Goal: Contribute content: Add original content to the website for others to see

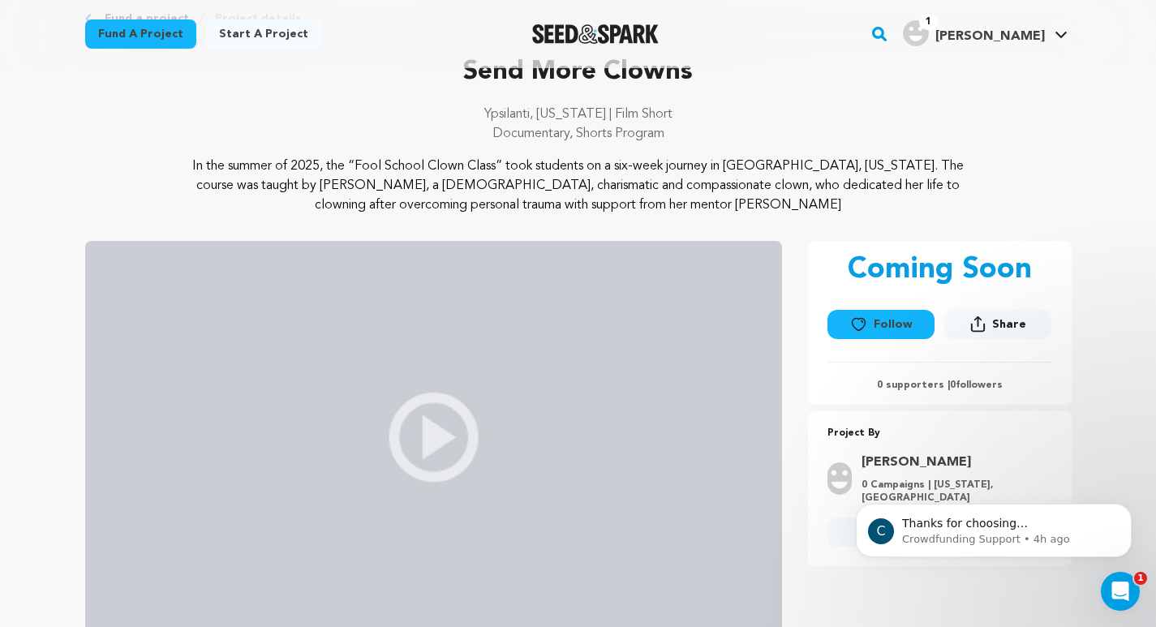
scroll to position [37, 0]
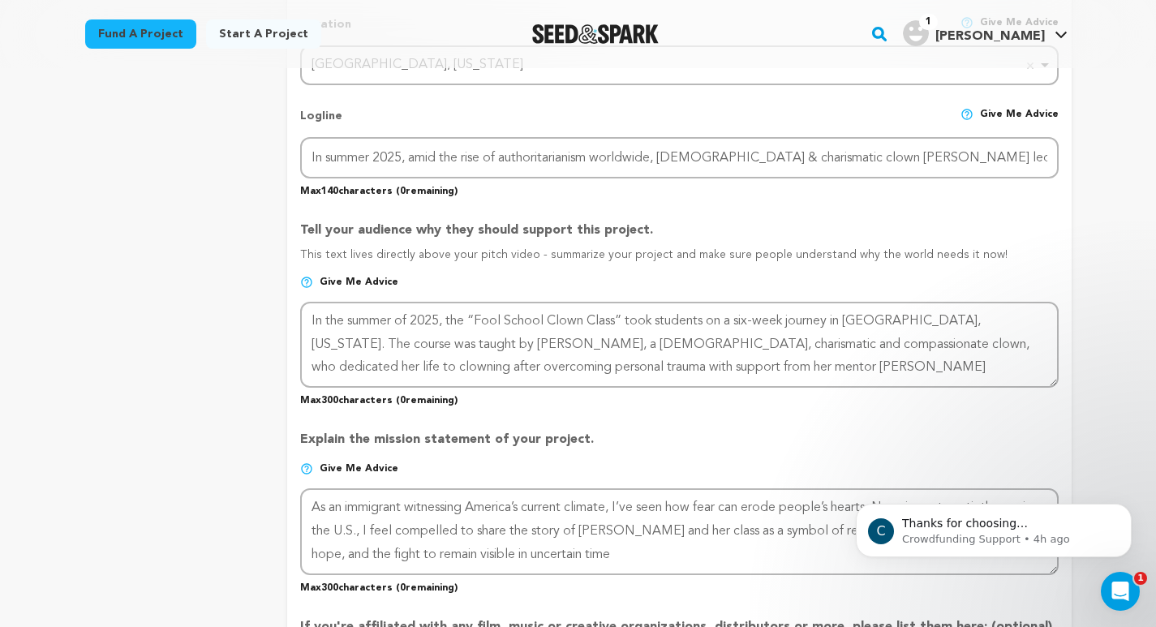
scroll to position [802, 0]
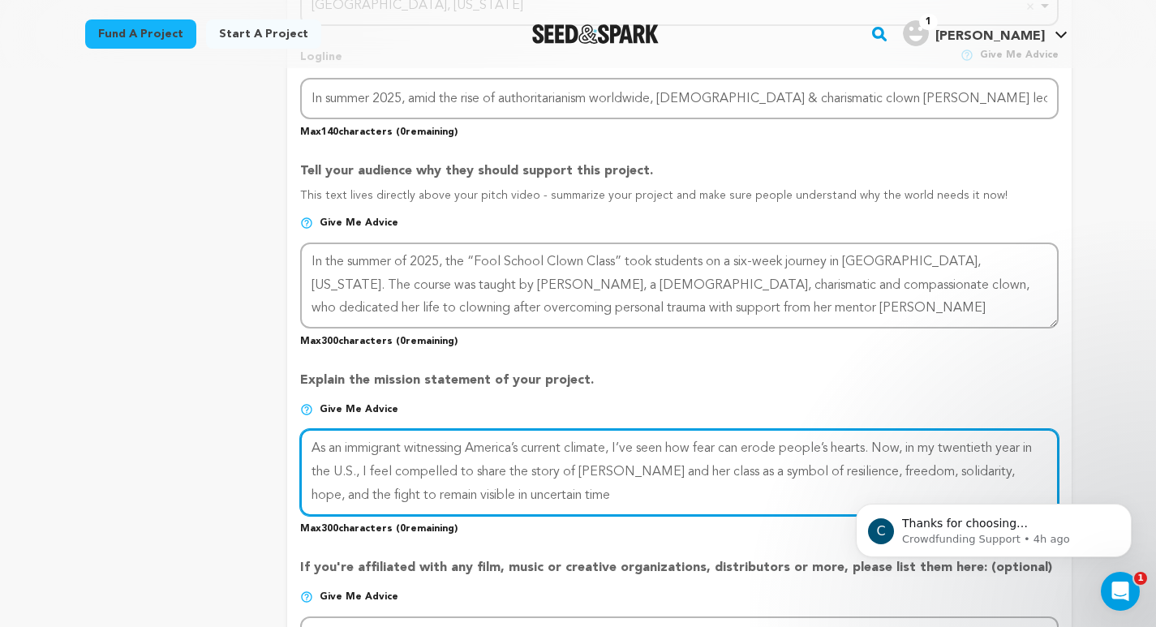
drag, startPoint x: 578, startPoint y: 501, endPoint x: 546, endPoint y: 428, distance: 80.6
click at [546, 429] on textarea at bounding box center [679, 472] width 758 height 86
paste textarea "In a divided world, Rose and her students remind us that laughter heals and con…"
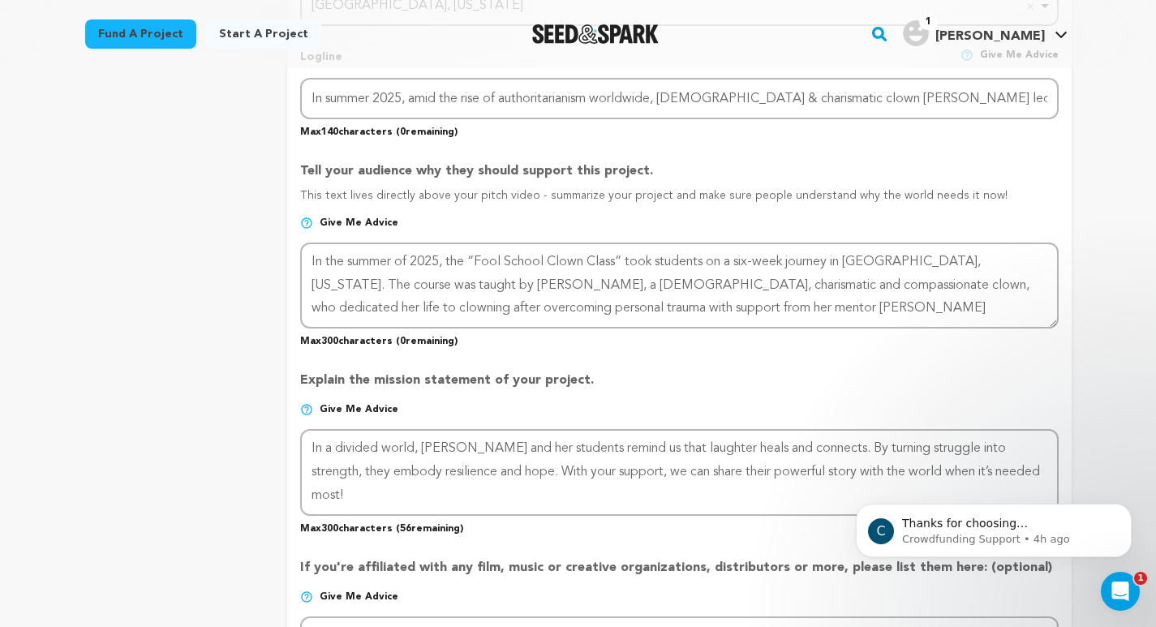
click at [248, 531] on div "project story team social media video & images campaign incentives wishlist" at bounding box center [173, 335] width 177 height 1847
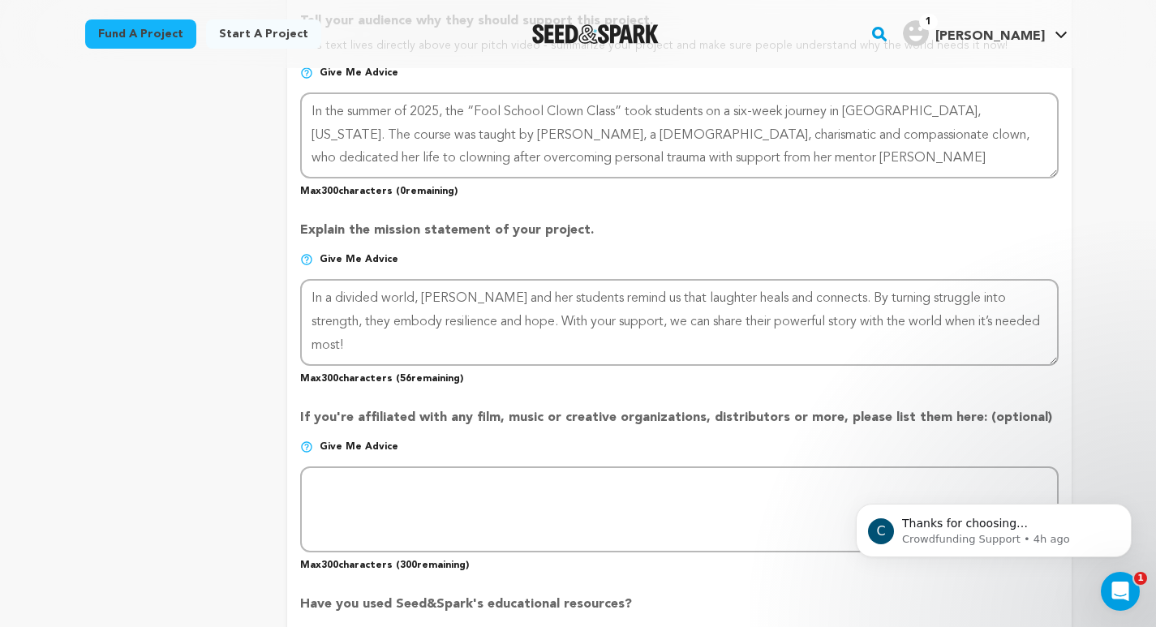
scroll to position [961, 0]
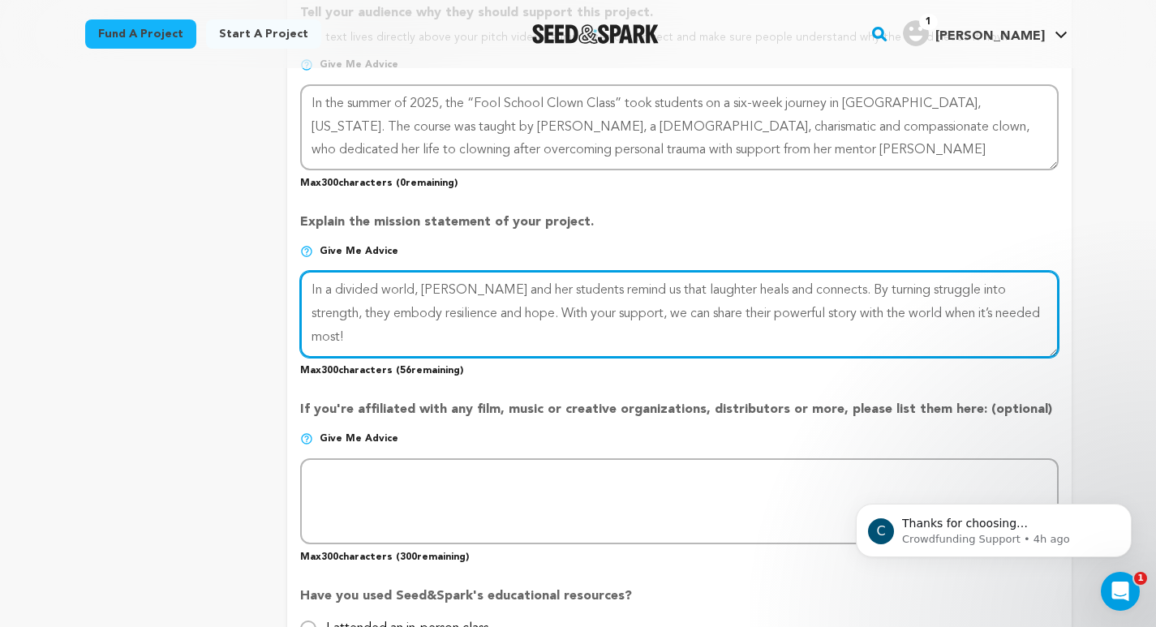
click at [805, 290] on textarea at bounding box center [679, 314] width 758 height 86
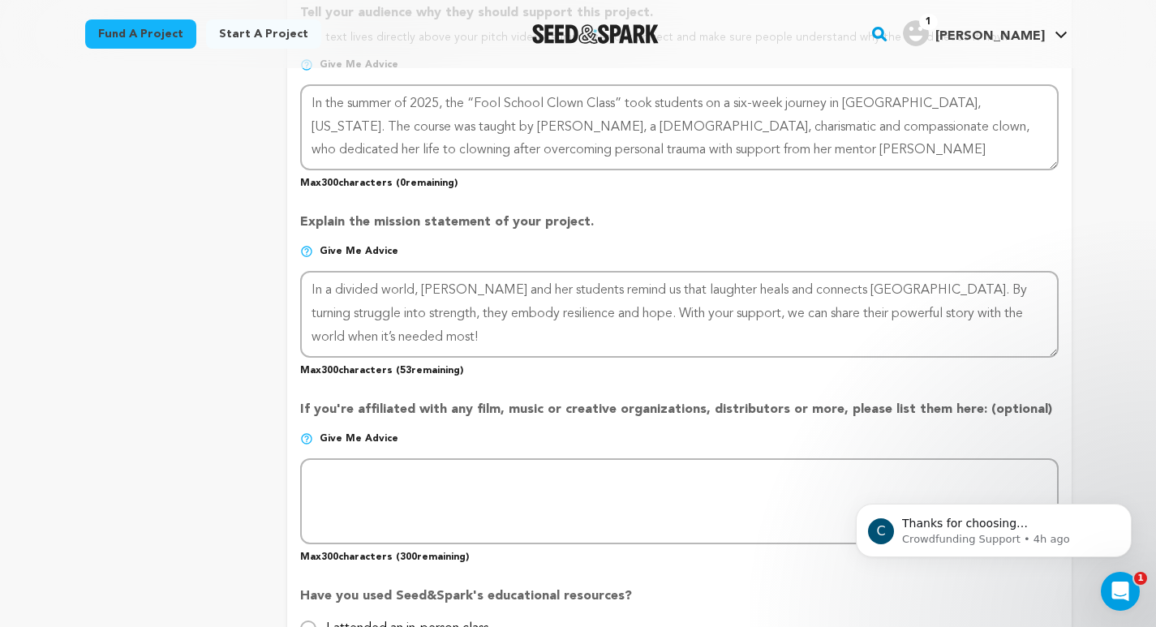
click at [788, 369] on p "Max 300 characters ( 53 remaining)" at bounding box center [679, 367] width 758 height 19
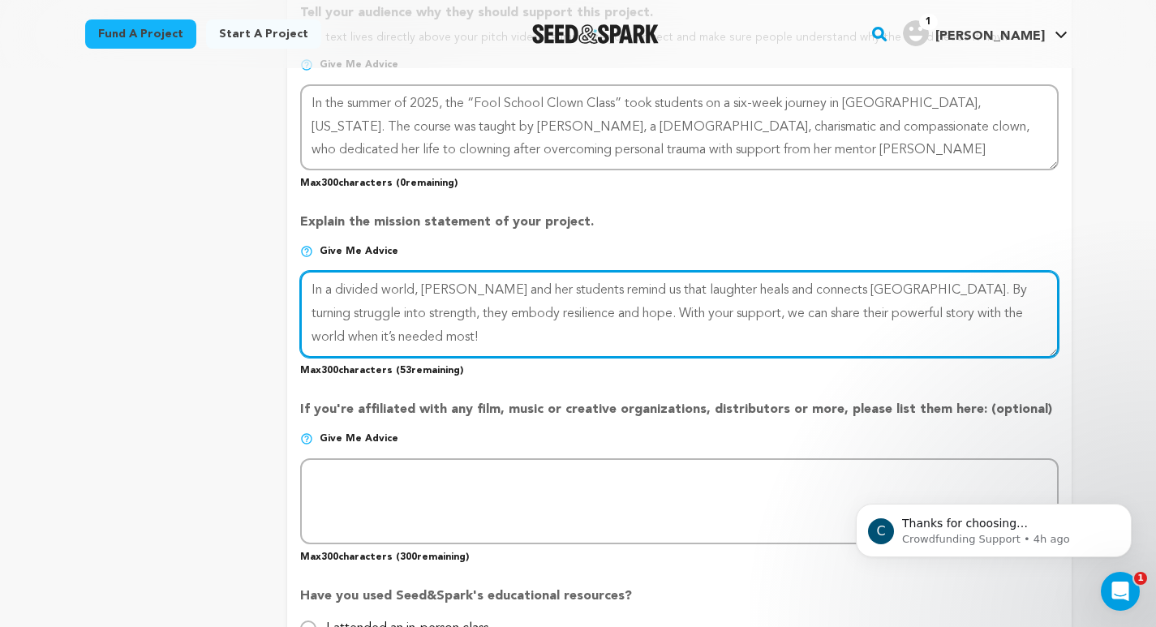
drag, startPoint x: 820, startPoint y: 289, endPoint x: 808, endPoint y: 290, distance: 12.2
click at [808, 290] on textarea at bounding box center [679, 314] width 758 height 86
click at [920, 290] on textarea at bounding box center [679, 314] width 758 height 86
click at [358, 313] on textarea at bounding box center [679, 314] width 758 height 86
click at [548, 320] on textarea at bounding box center [679, 314] width 758 height 86
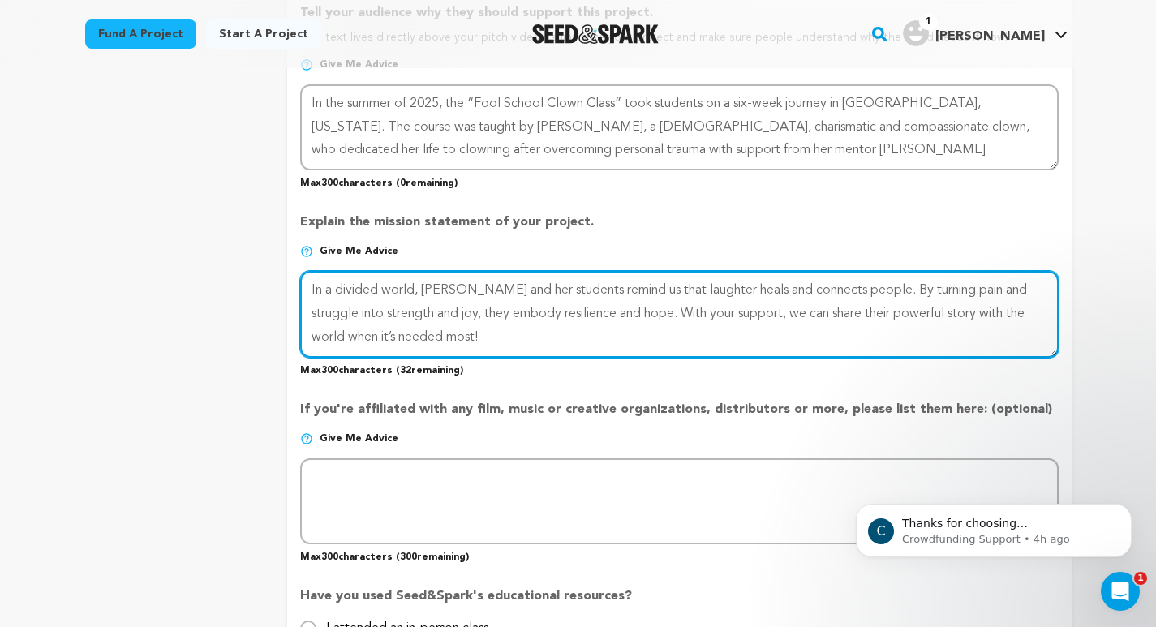
click at [423, 333] on textarea at bounding box center [679, 314] width 758 height 86
paste textarea "We believe this film will provi"
drag, startPoint x: 590, startPoint y: 340, endPoint x: 417, endPoint y: 336, distance: 172.8
click at [417, 336] on textarea at bounding box center [679, 314] width 758 height 86
drag, startPoint x: 438, startPoint y: 340, endPoint x: 294, endPoint y: 269, distance: 160.7
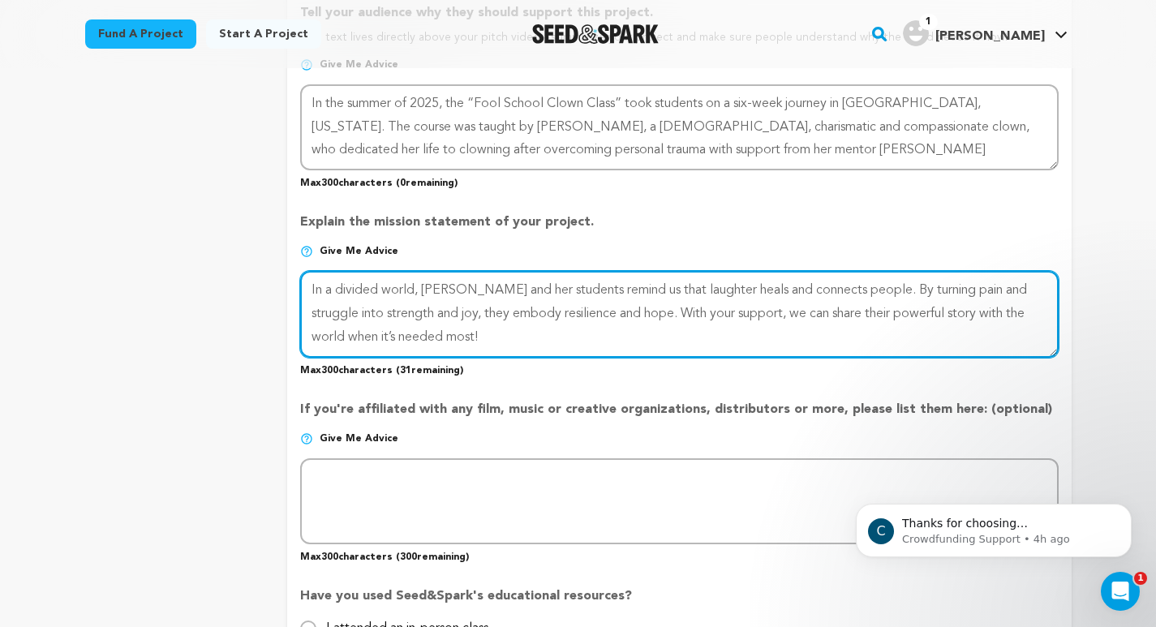
click at [294, 269] on form "Project Title Project Name Send More Clowns Project URL Give me advice Project …" at bounding box center [679, 179] width 784 height 1799
drag, startPoint x: 584, startPoint y: 292, endPoint x: 557, endPoint y: 290, distance: 26.8
click at [557, 290] on textarea at bounding box center [679, 314] width 758 height 86
click at [621, 317] on textarea at bounding box center [679, 314] width 758 height 86
drag, startPoint x: 480, startPoint y: 310, endPoint x: 441, endPoint y: 312, distance: 39.8
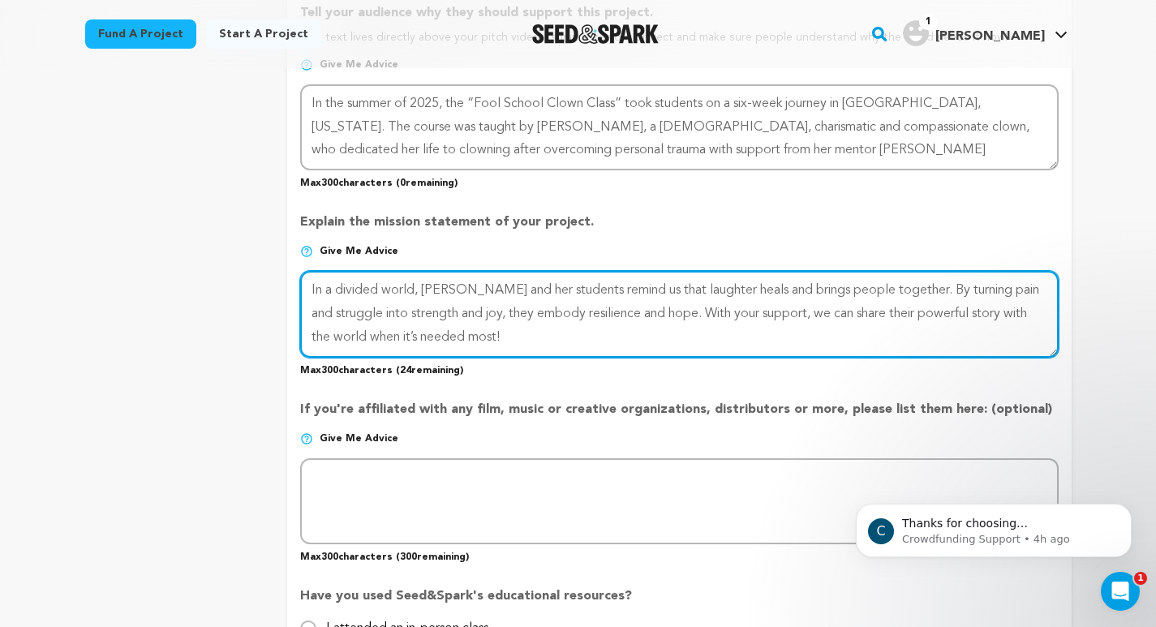
click at [441, 312] on textarea at bounding box center [679, 314] width 758 height 86
click at [550, 315] on textarea at bounding box center [679, 314] width 758 height 86
click at [661, 336] on textarea at bounding box center [679, 314] width 758 height 86
drag, startPoint x: 655, startPoint y: 338, endPoint x: 595, endPoint y: 264, distance: 95.2
click at [595, 264] on div "Explain the mission statement of your project. Give me advice Max 300 character…" at bounding box center [679, 288] width 758 height 177
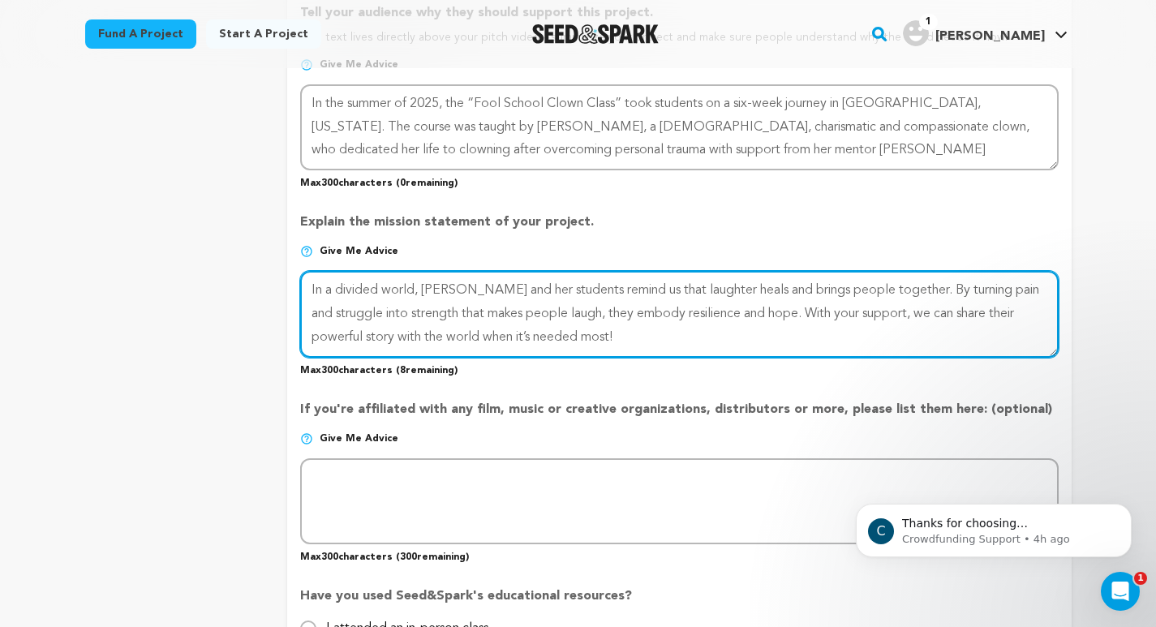
click at [678, 340] on textarea at bounding box center [679, 314] width 758 height 86
click at [423, 289] on textarea at bounding box center [679, 314] width 758 height 86
click at [432, 287] on textarea at bounding box center [679, 314] width 758 height 86
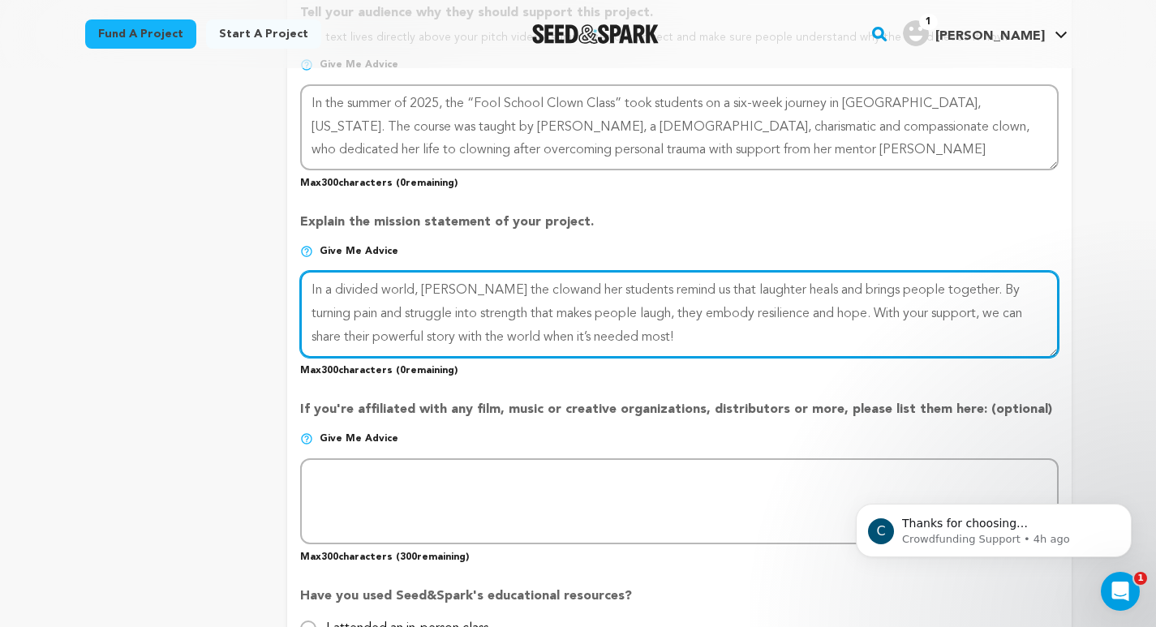
drag, startPoint x: 607, startPoint y: 312, endPoint x: 492, endPoint y: 312, distance: 114.4
click at [492, 312] on textarea at bounding box center [679, 314] width 758 height 86
click at [502, 290] on textarea at bounding box center [679, 314] width 758 height 86
click at [545, 311] on textarea at bounding box center [679, 314] width 758 height 86
click at [339, 316] on textarea at bounding box center [679, 314] width 758 height 86
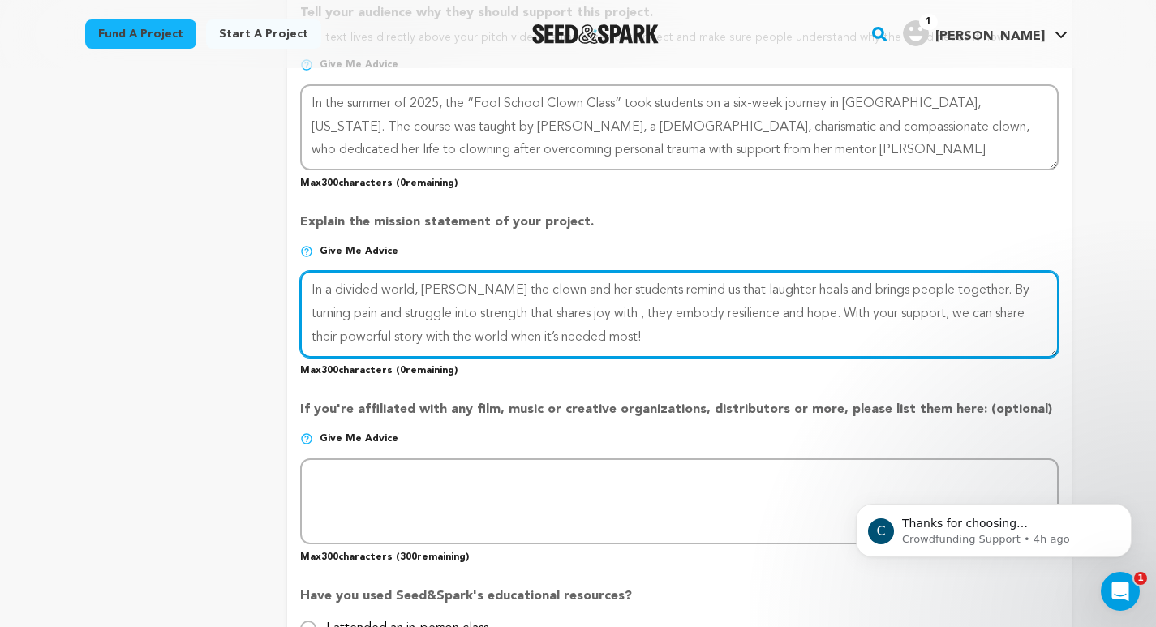
click at [1015, 289] on textarea at bounding box center [679, 314] width 758 height 86
click at [553, 316] on textarea at bounding box center [679, 314] width 758 height 86
drag, startPoint x: 632, startPoint y: 342, endPoint x: 599, endPoint y: 258, distance: 90.7
click at [599, 258] on div "Explain the mission statement of your project. Give me advice Max 300 character…" at bounding box center [679, 288] width 758 height 177
click at [694, 346] on textarea at bounding box center [679, 314] width 758 height 86
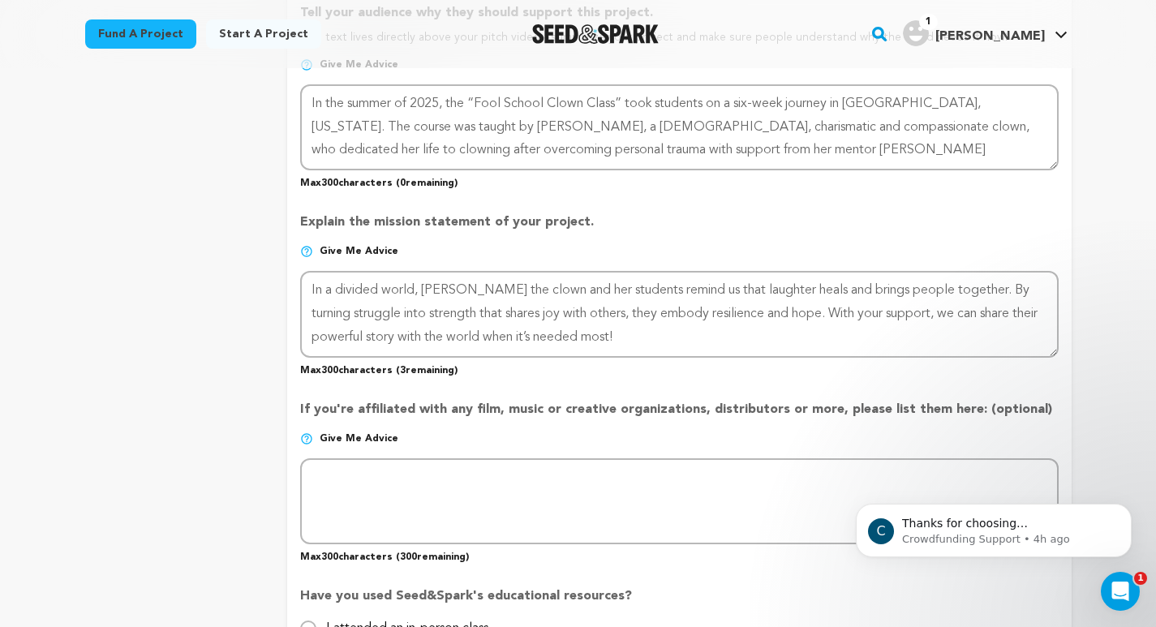
click at [1124, 346] on div "Back to Project Dashboard Edit Project Submit For feedback Submit For feedback …" at bounding box center [578, 423] width 1156 height 2631
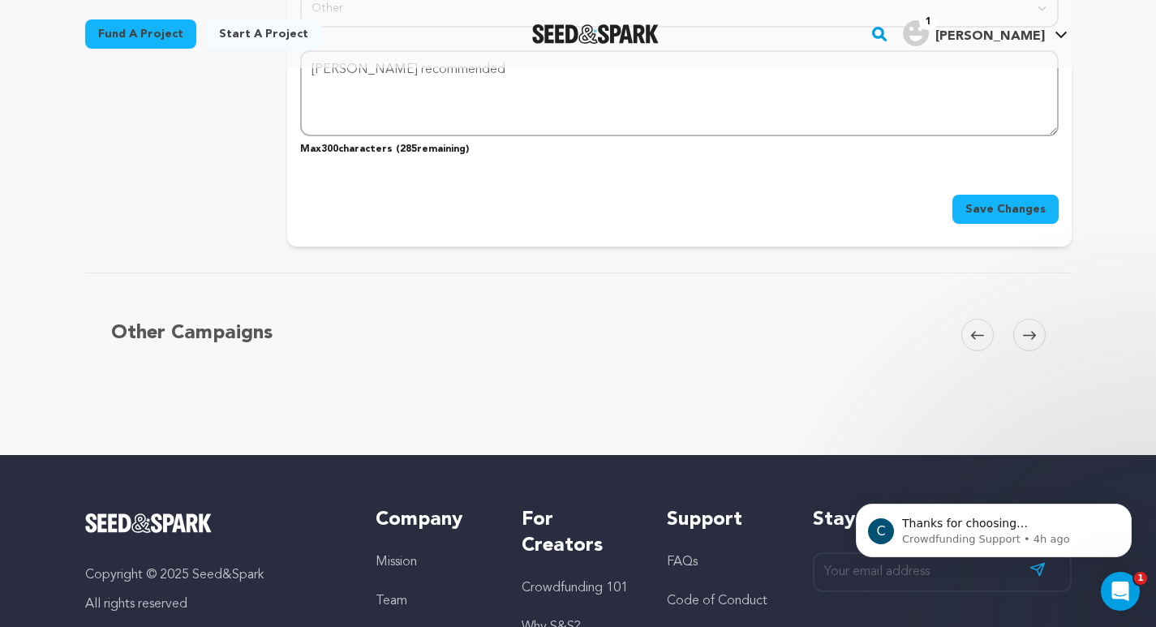
scroll to position [1932, 0]
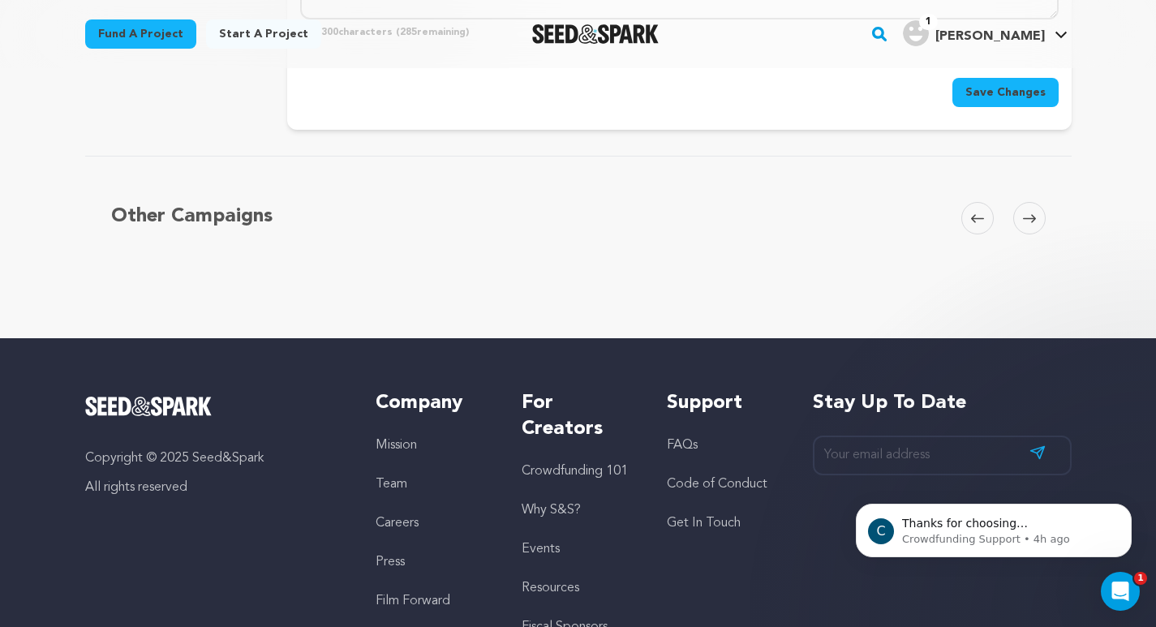
click at [989, 90] on span "Save Changes" at bounding box center [1005, 92] width 80 height 16
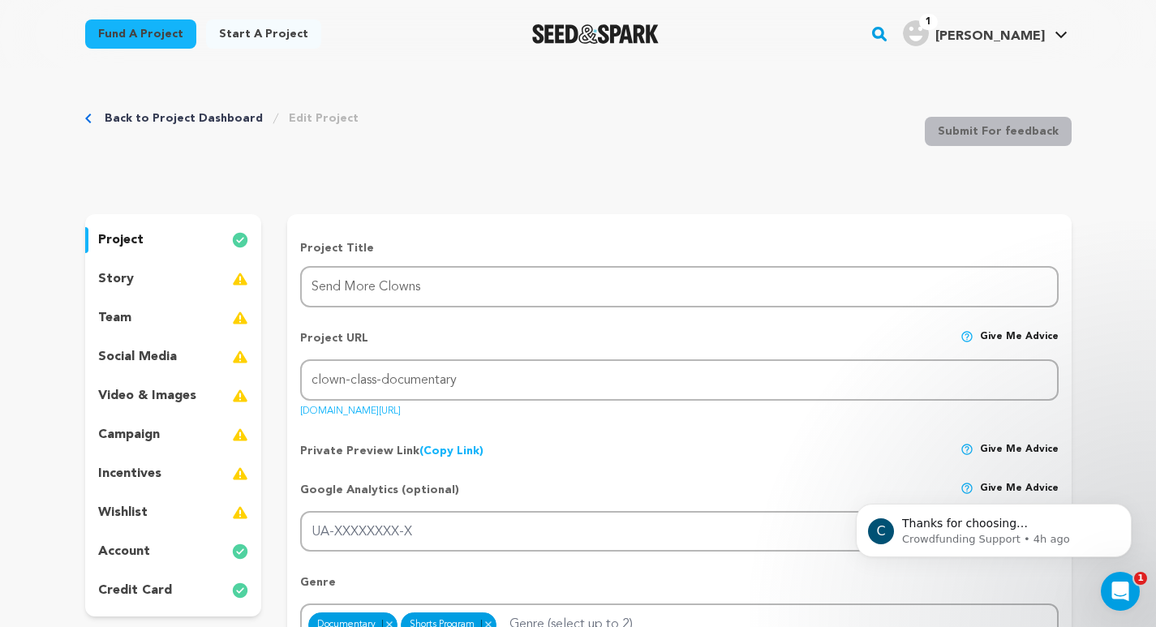
scroll to position [49, 0]
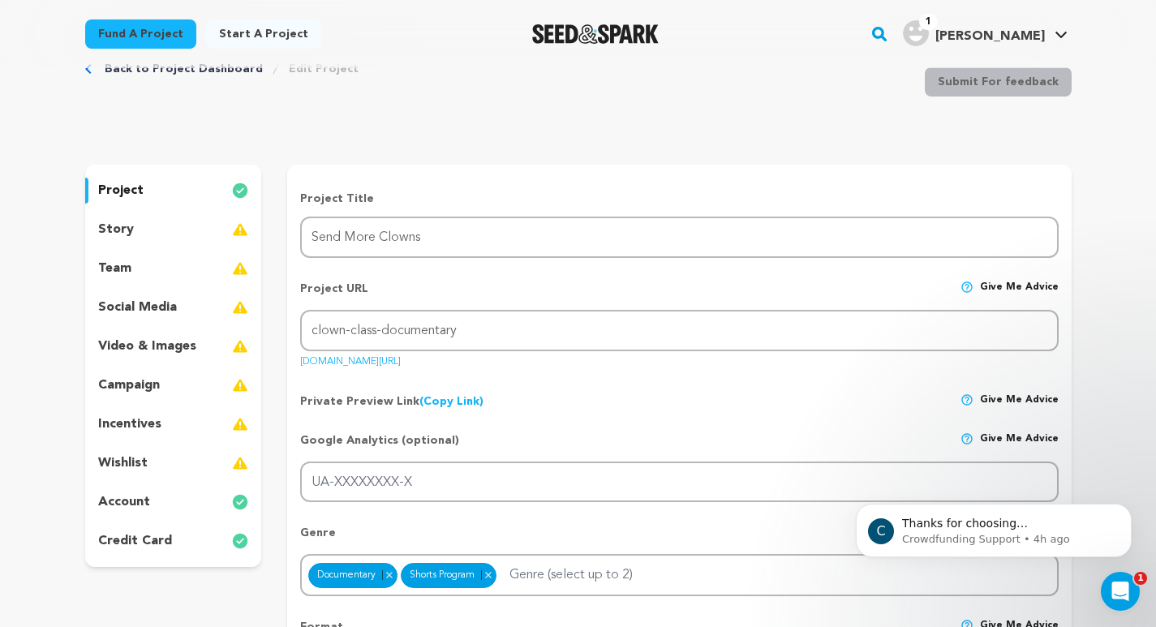
click at [401, 363] on link "seedandspark.com/fund/clown-class-documentary" at bounding box center [350, 358] width 101 height 16
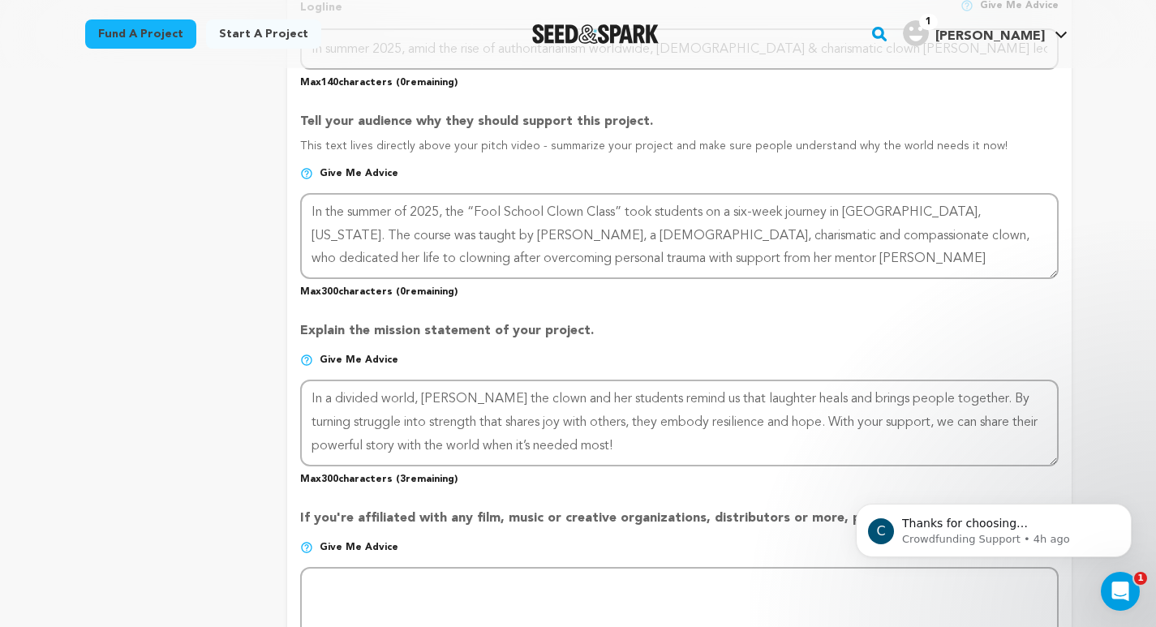
scroll to position [864, 0]
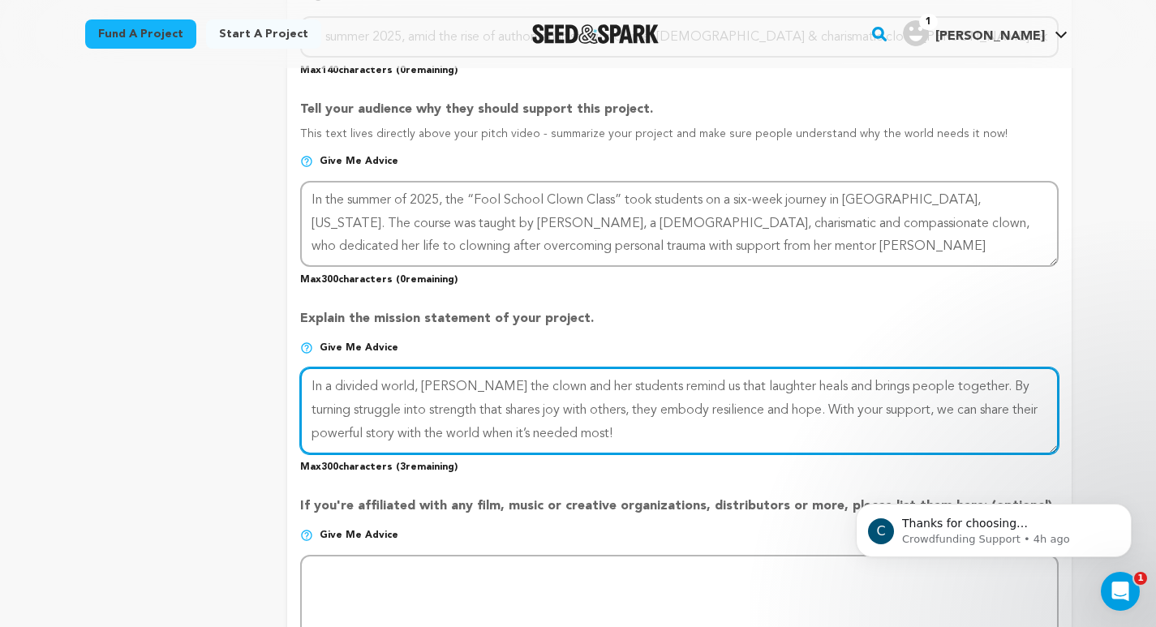
drag, startPoint x: 668, startPoint y: 436, endPoint x: 615, endPoint y: 367, distance: 87.3
click at [615, 368] on textarea at bounding box center [679, 411] width 758 height 86
paste textarea "world full of division, Rose the clown and her students show the power of laugh…"
click at [662, 380] on textarea at bounding box center [679, 411] width 758 height 86
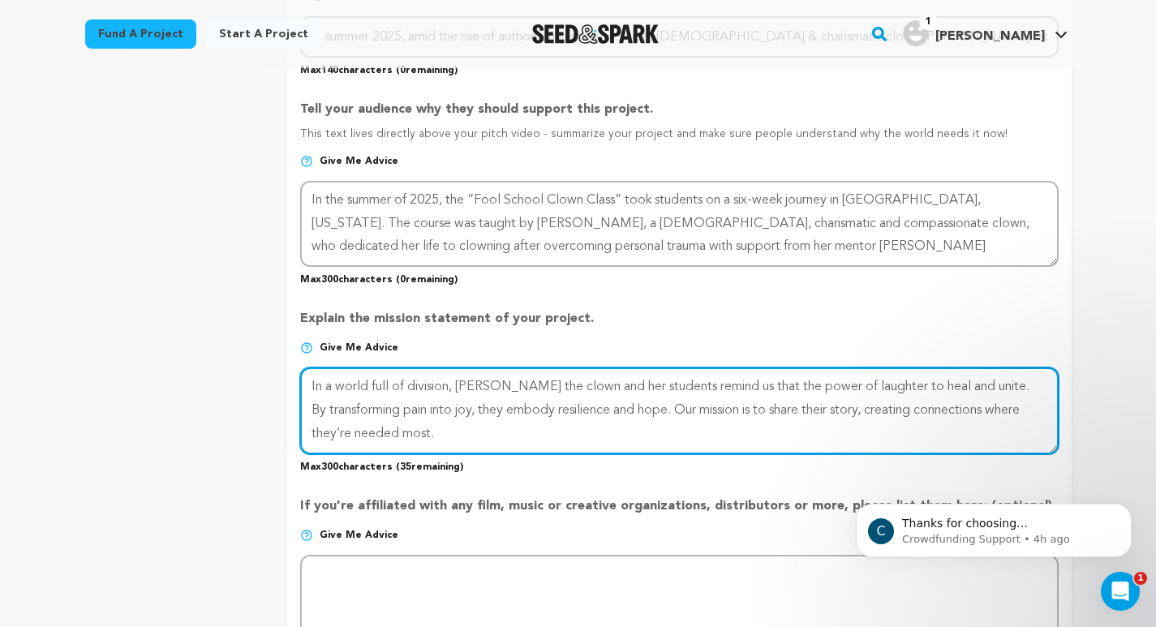
click at [879, 386] on textarea at bounding box center [679, 411] width 758 height 86
click at [991, 408] on textarea at bounding box center [679, 411] width 758 height 86
drag, startPoint x: 503, startPoint y: 432, endPoint x: 393, endPoint y: 373, distance: 124.5
click at [393, 373] on textarea at bounding box center [679, 411] width 758 height 86
click at [484, 410] on textarea at bounding box center [679, 411] width 758 height 86
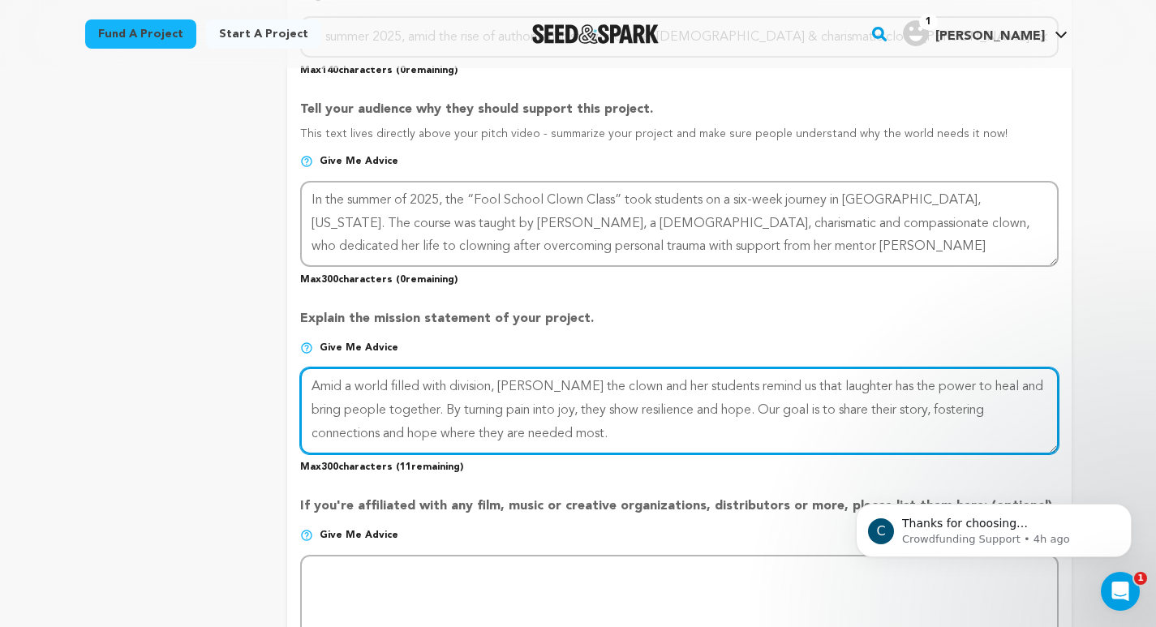
click at [484, 410] on textarea at bounding box center [679, 411] width 758 height 86
type textarea "Amid a world filled with division, [PERSON_NAME] the clown and her students rem…"
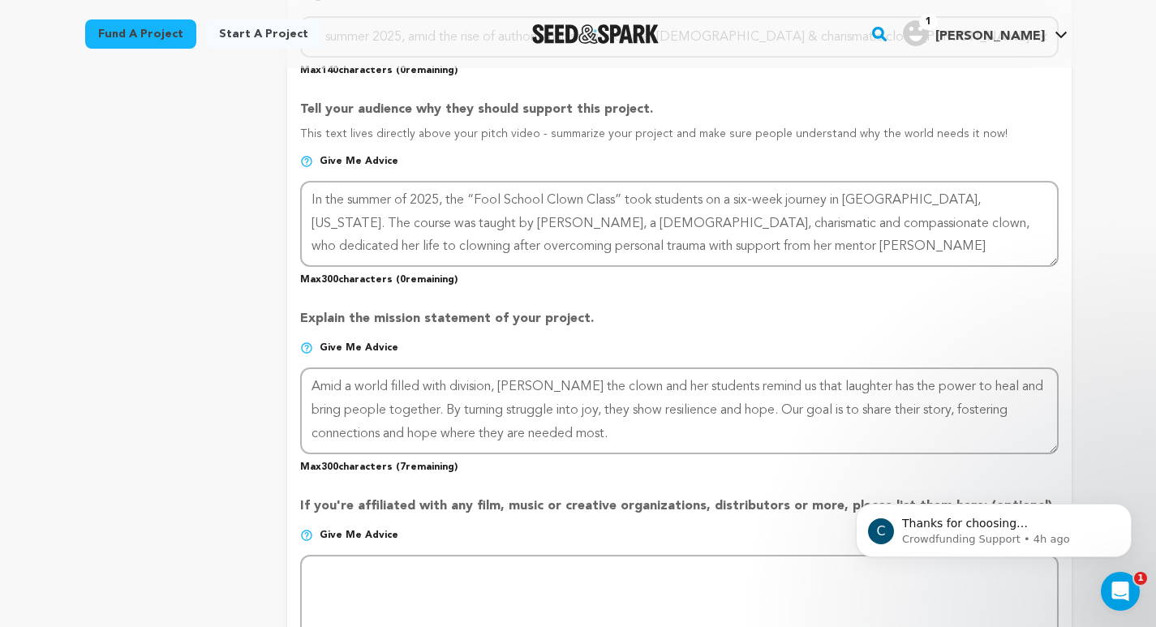
click at [1106, 384] on div "Back to Project Dashboard Edit Project Submit For feedback Submit For feedback …" at bounding box center [578, 519] width 1156 height 2631
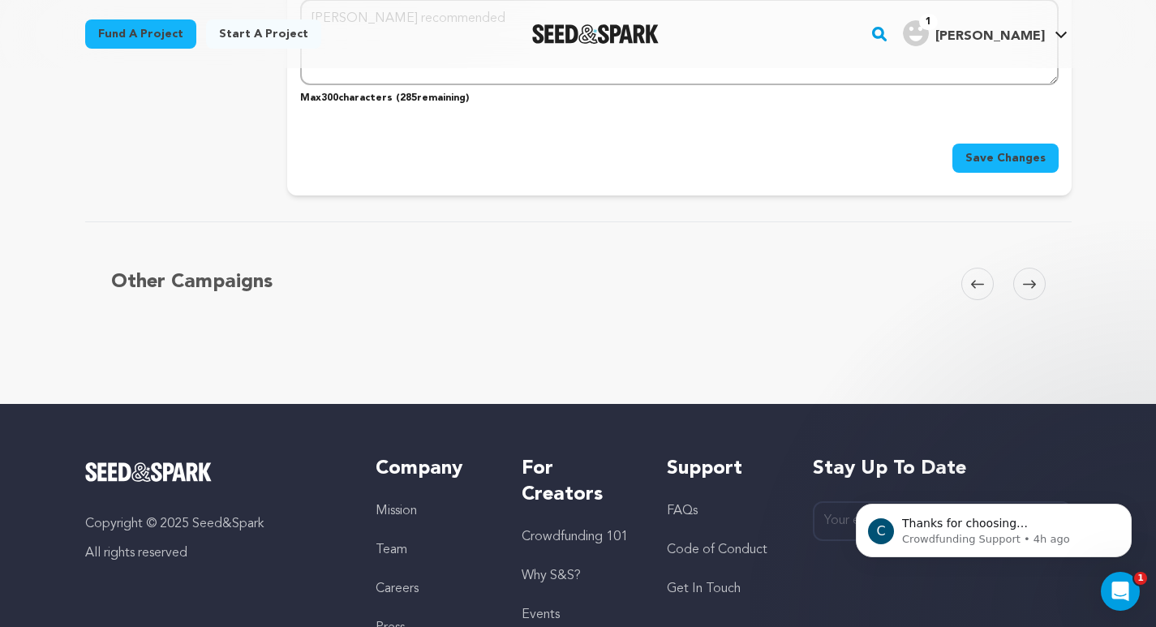
scroll to position [1721, 0]
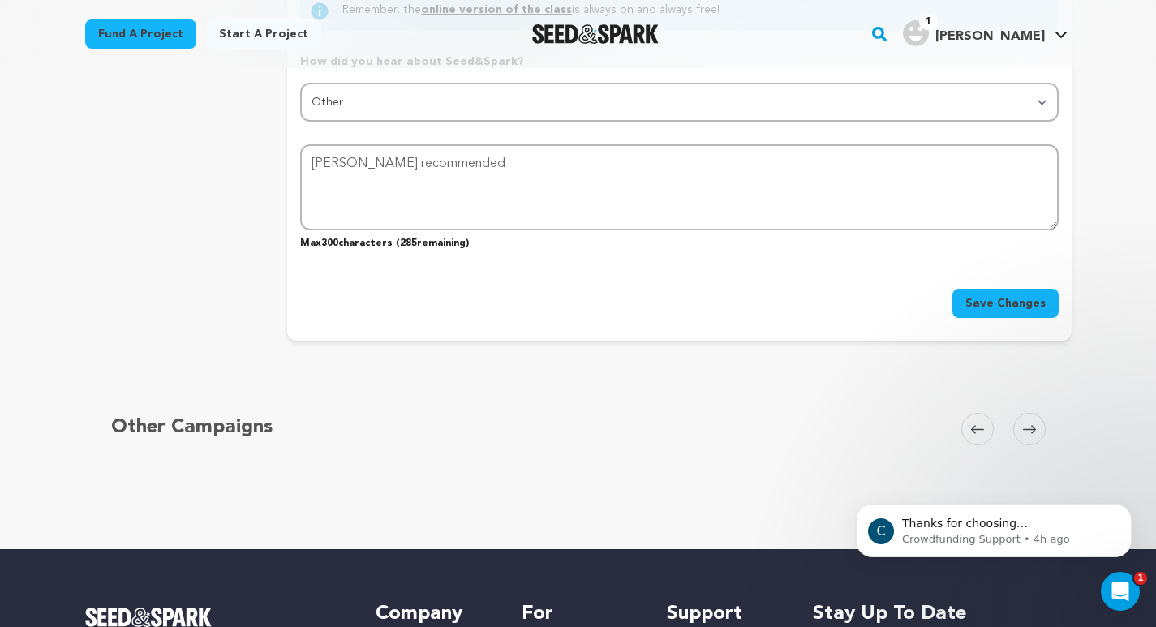
click at [1000, 302] on span "Save Changes" at bounding box center [1005, 303] width 80 height 16
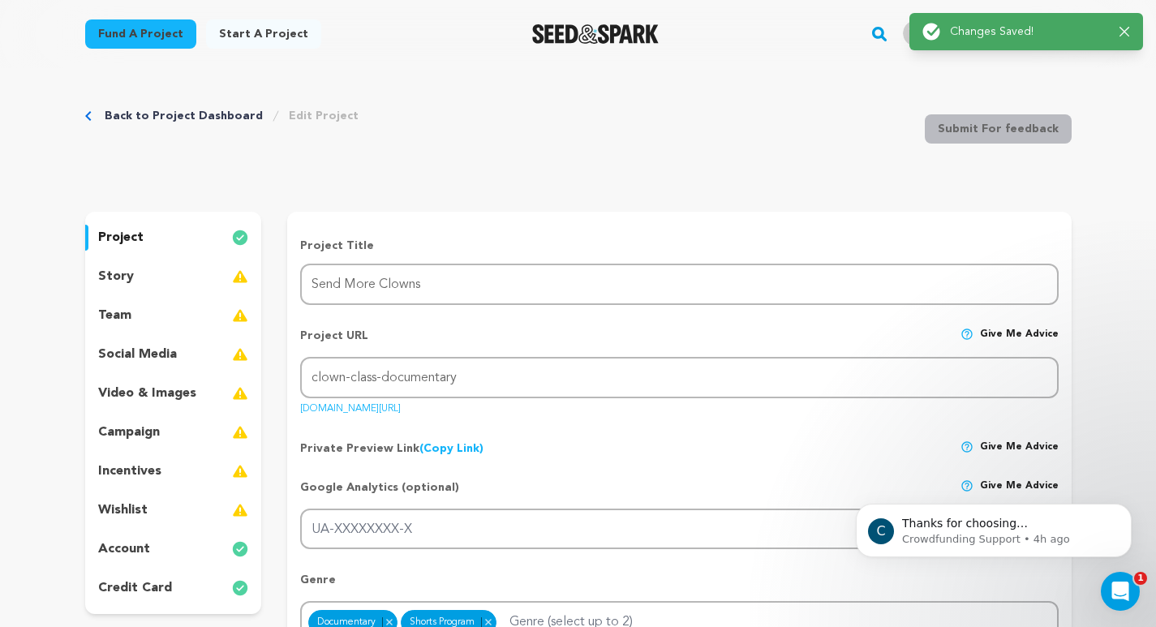
scroll to position [0, 0]
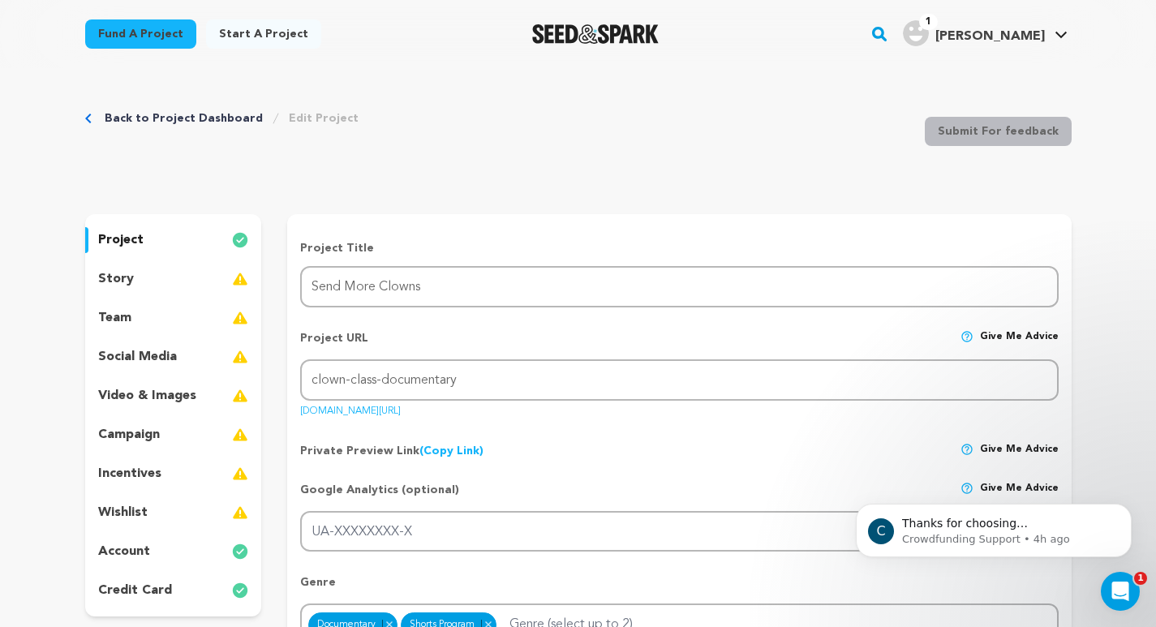
click at [401, 409] on link "seedandspark.com/fund/clown-class-documentary" at bounding box center [350, 408] width 101 height 16
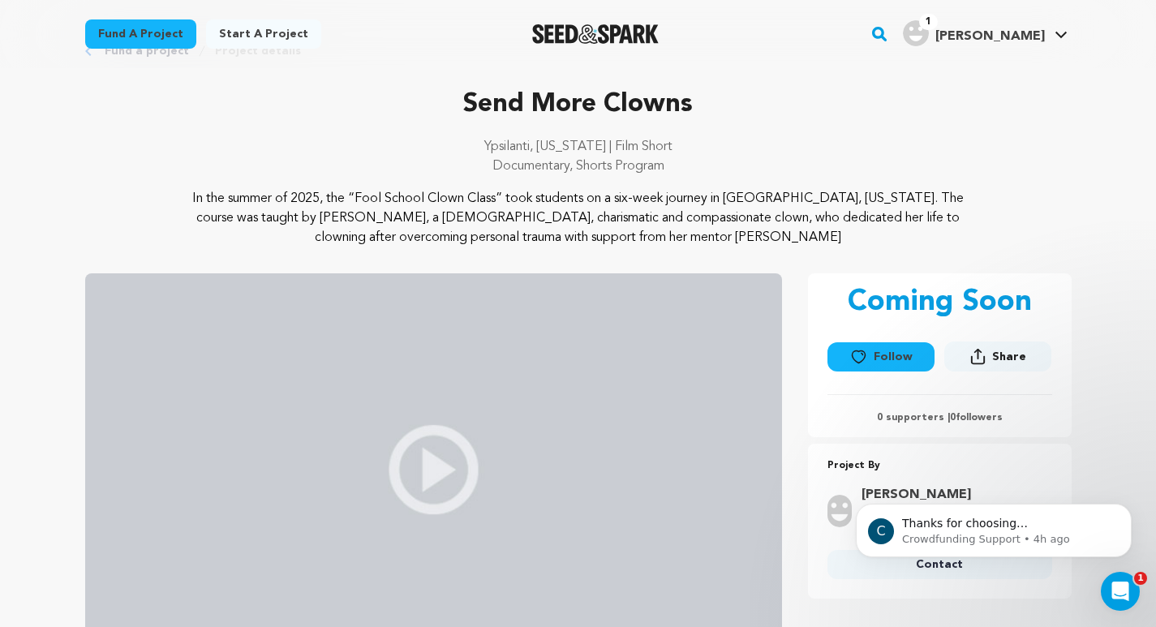
scroll to position [54, 0]
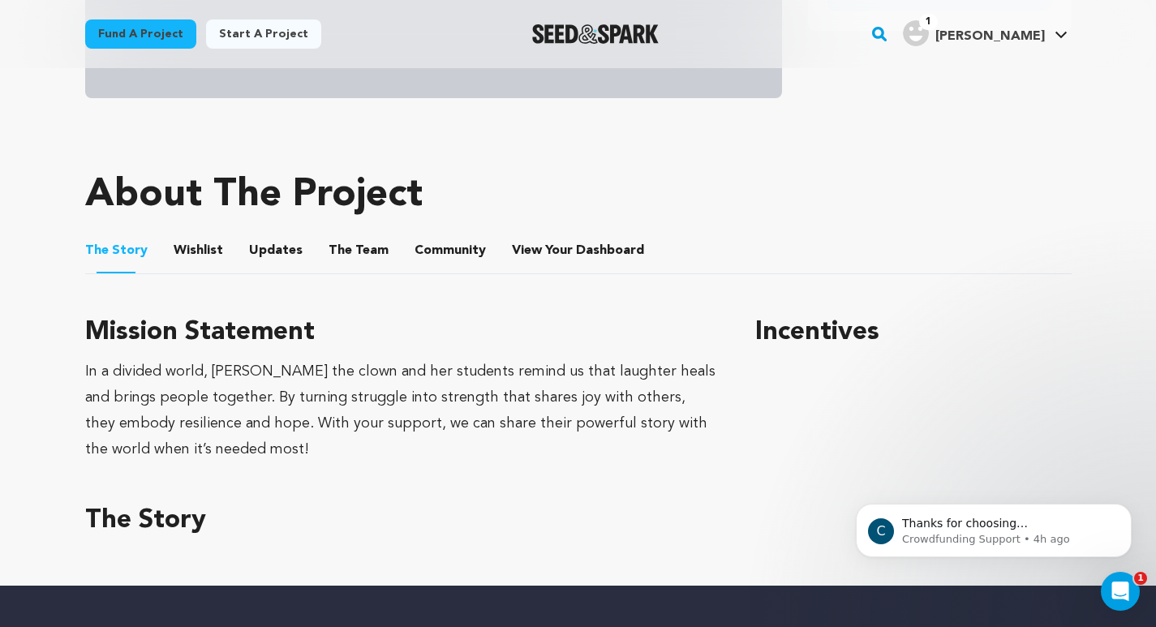
scroll to position [695, 0]
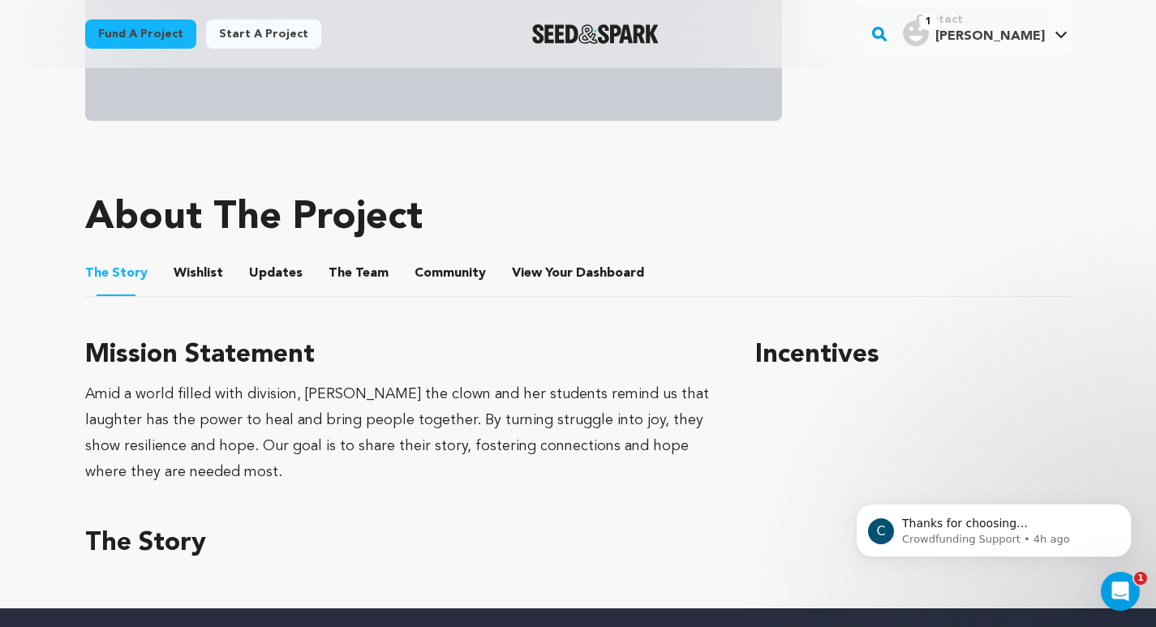
scroll to position [600, 0]
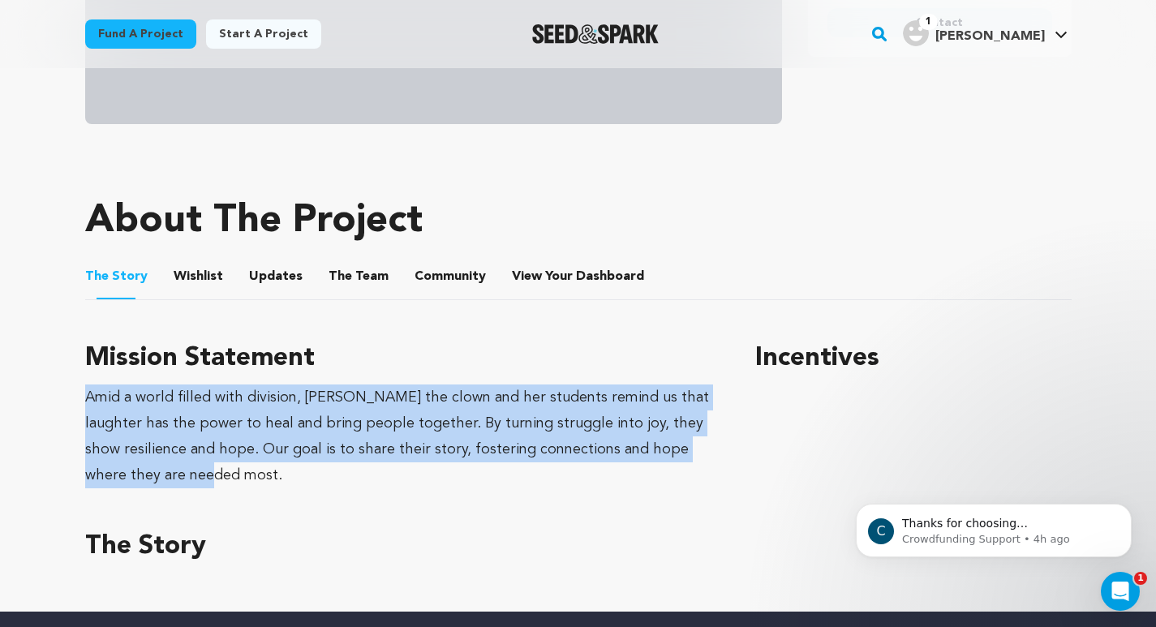
drag, startPoint x: 200, startPoint y: 471, endPoint x: 74, endPoint y: 397, distance: 146.2
click at [74, 397] on div "Fund a project Project details Send More Clowns [GEOGRAPHIC_DATA], [US_STATE] |…" at bounding box center [578, 40] width 1038 height 1143
copy div "Amid a world filled with division, [PERSON_NAME] the clown and her students rem…"
